Goal: Check status: Check status

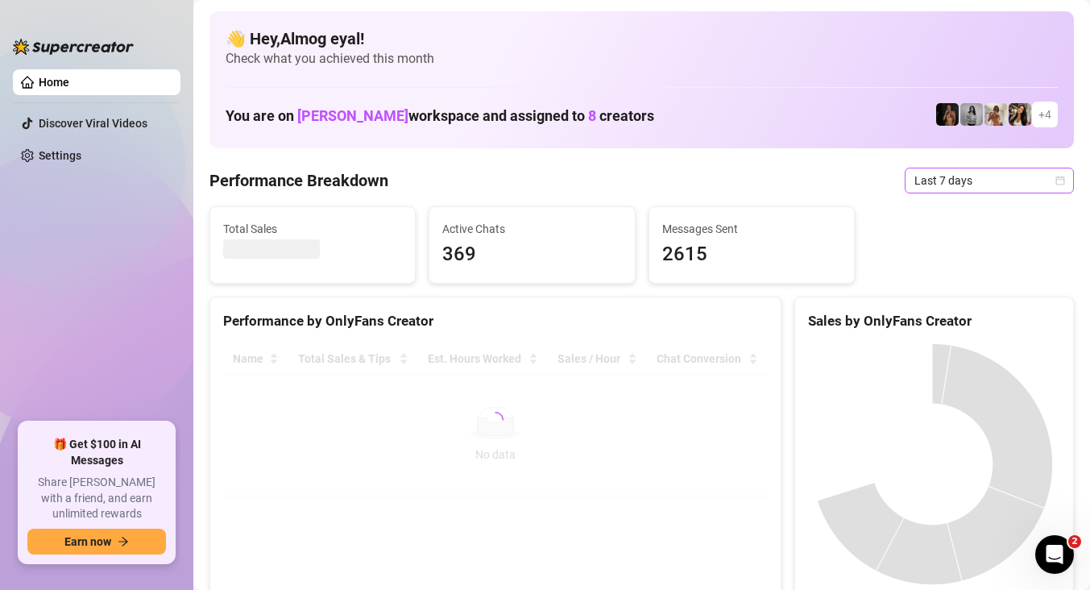
click at [928, 184] on span "Last 7 days" at bounding box center [989, 180] width 150 height 24
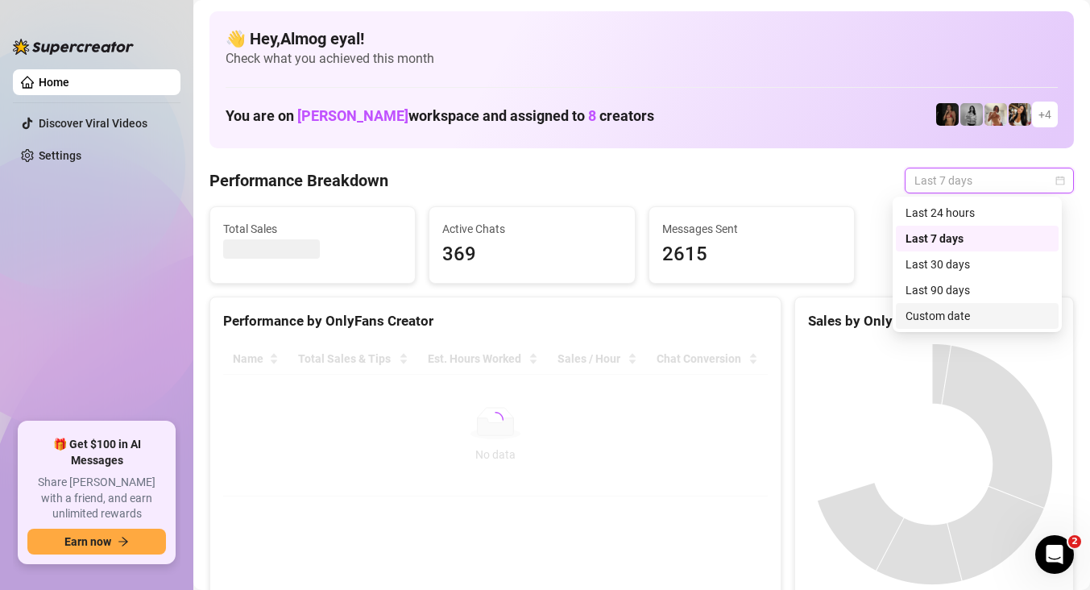
click at [974, 325] on div "Custom date" at bounding box center [977, 316] width 163 height 26
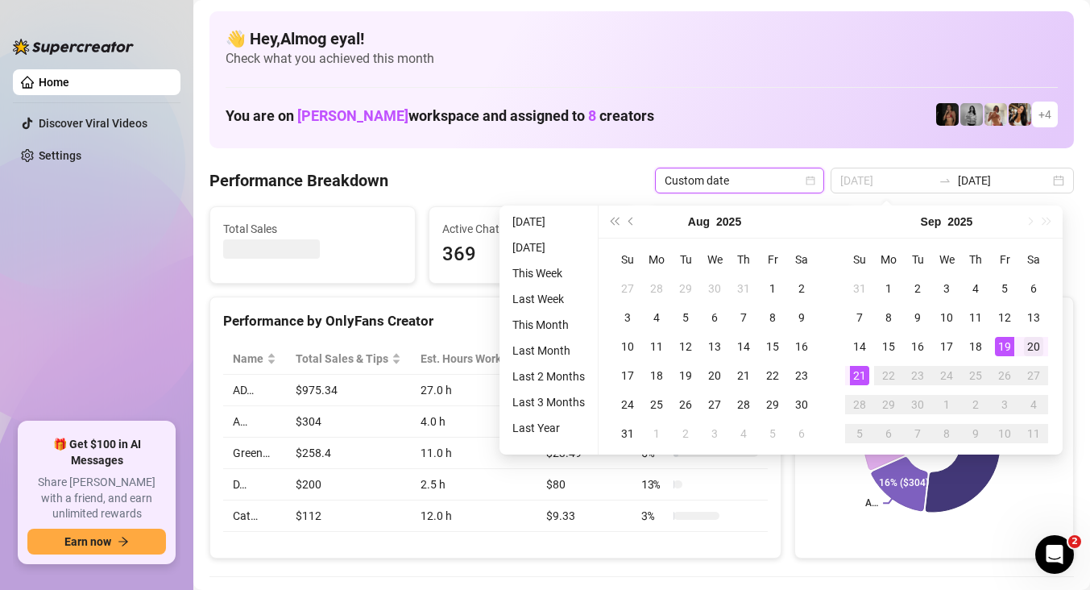
type input "2025-09-20"
click at [1039, 345] on div "20" at bounding box center [1033, 346] width 19 height 19
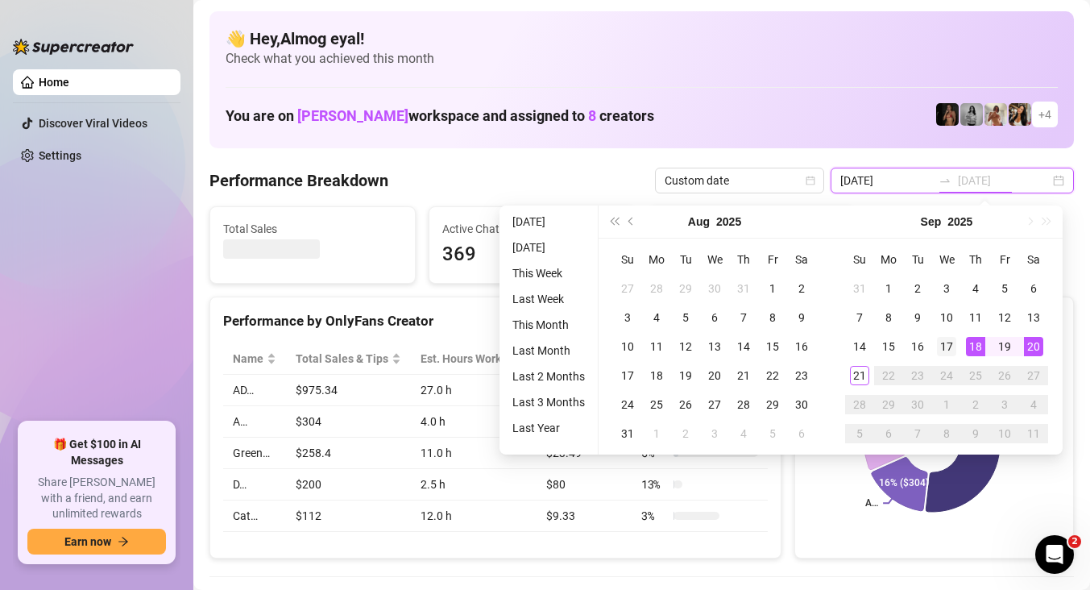
type input "2025-09-17"
type input "2025-09-14"
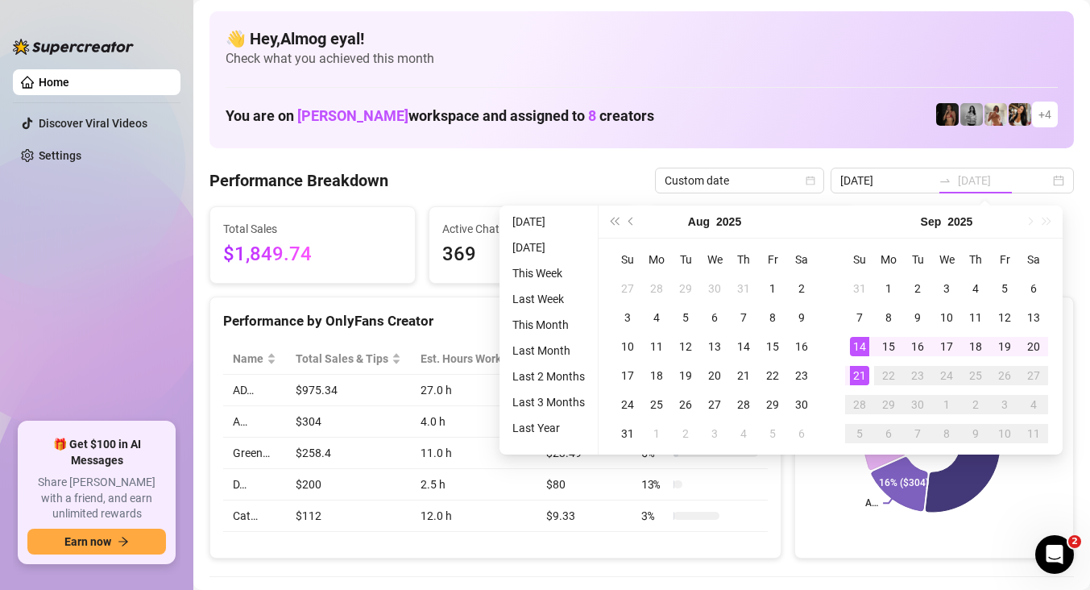
click at [863, 371] on div "21" at bounding box center [859, 375] width 19 height 19
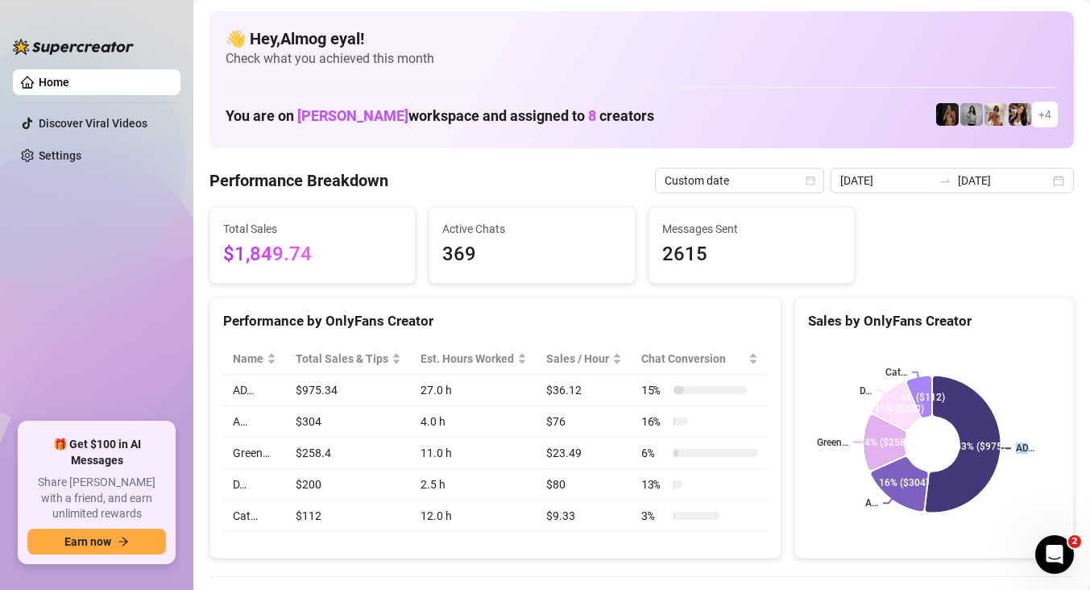
click at [863, 371] on rect at bounding box center [932, 443] width 248 height 201
click at [1007, 179] on input "[DATE]" at bounding box center [1004, 181] width 92 height 18
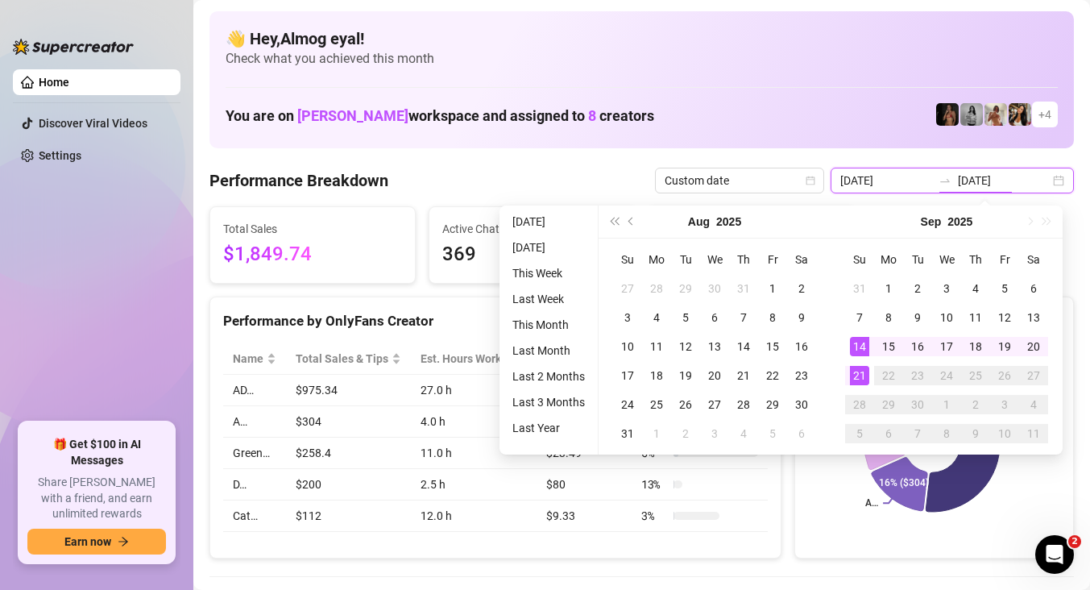
type input "[DATE]"
click at [861, 376] on div "21" at bounding box center [859, 375] width 19 height 19
type input "[DATE]"
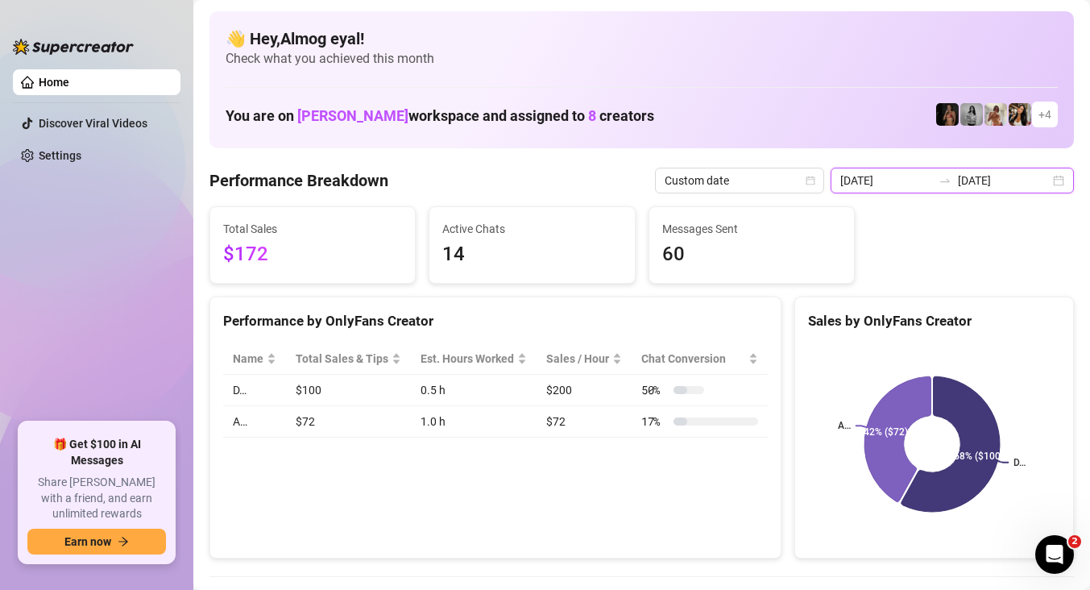
click at [1014, 180] on input "[DATE]" at bounding box center [1004, 181] width 92 height 18
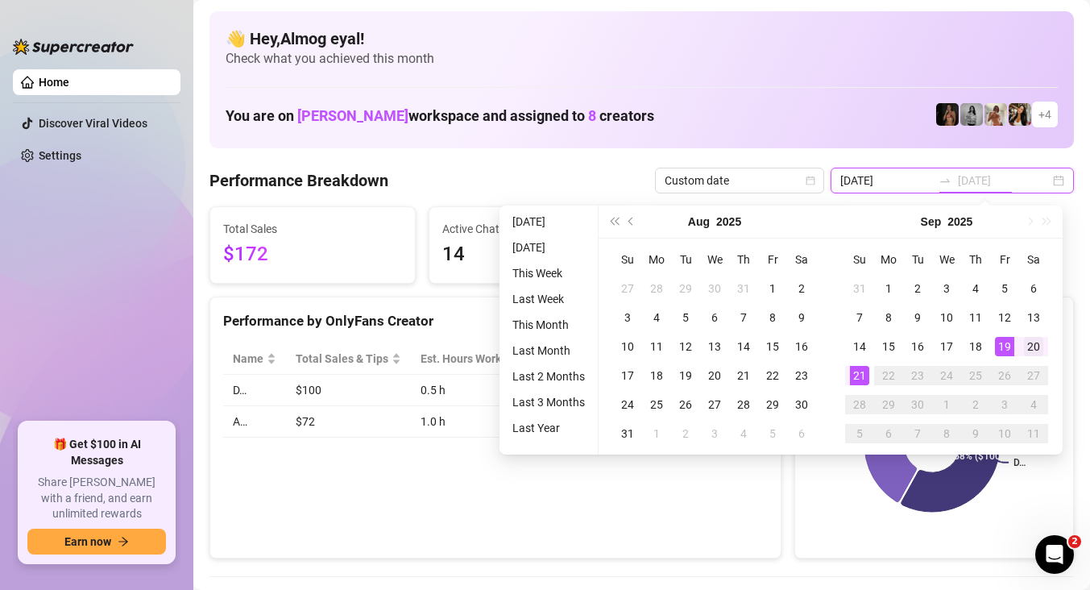
type input "2025-09-20"
click at [1020, 350] on td "20" at bounding box center [1033, 346] width 29 height 29
click at [1024, 348] on div "20" at bounding box center [1033, 346] width 19 height 19
type input "2025-09-20"
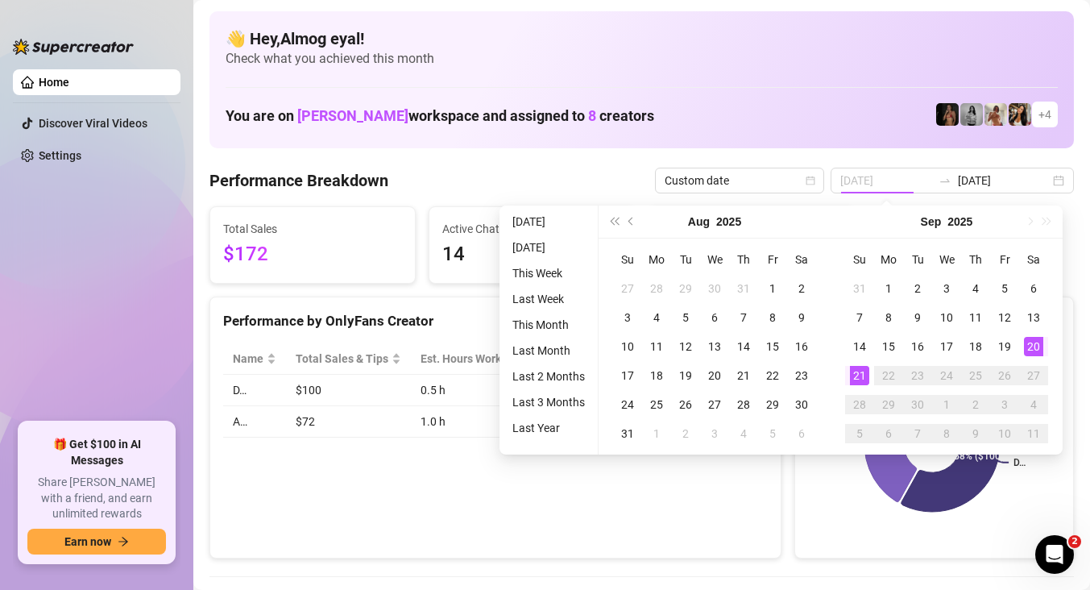
type input "2025-09-20"
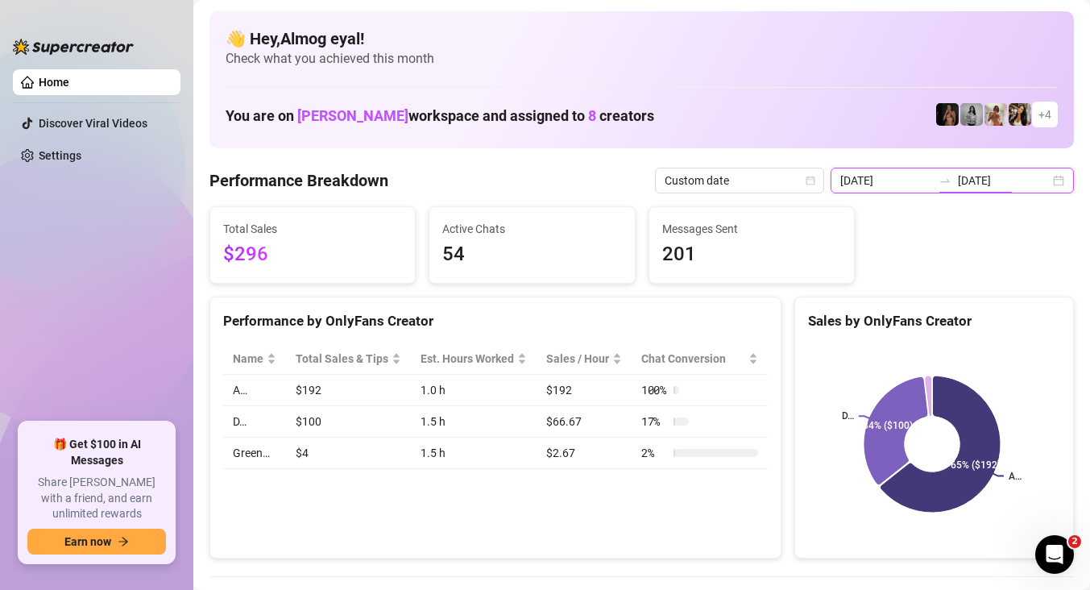
click at [983, 185] on input "2025-09-20" at bounding box center [1004, 181] width 92 height 18
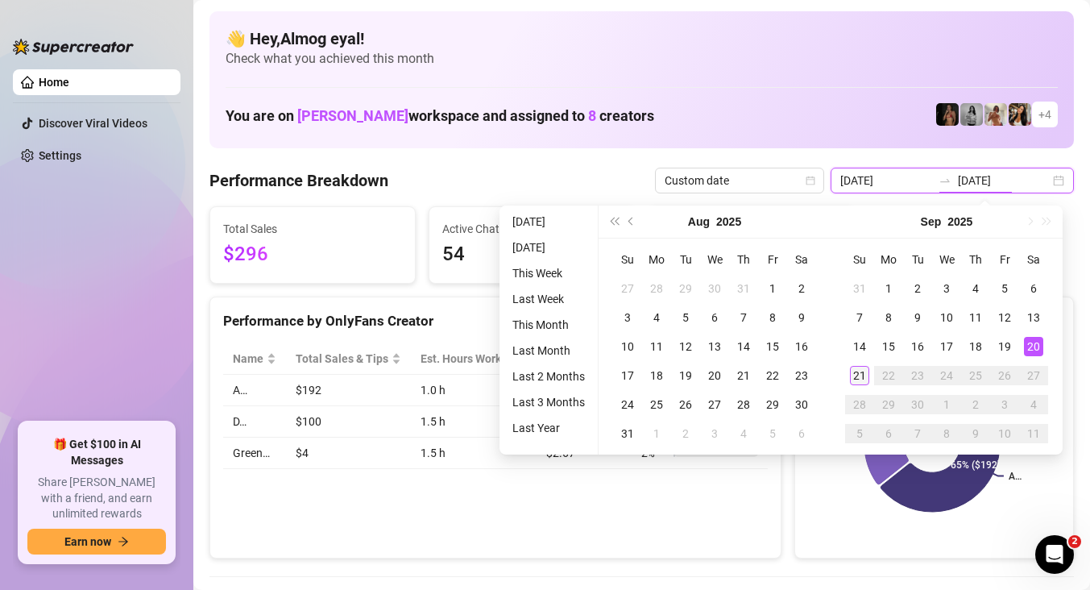
type input "[DATE]"
click at [865, 370] on div "21" at bounding box center [859, 375] width 19 height 19
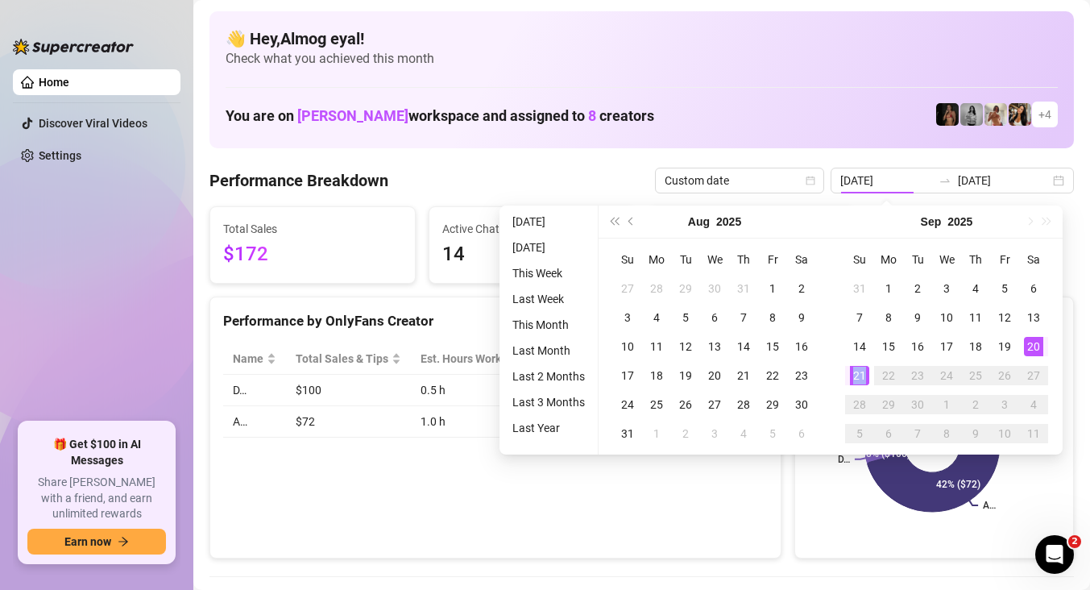
type input "[DATE]"
